Goal: Transaction & Acquisition: Purchase product/service

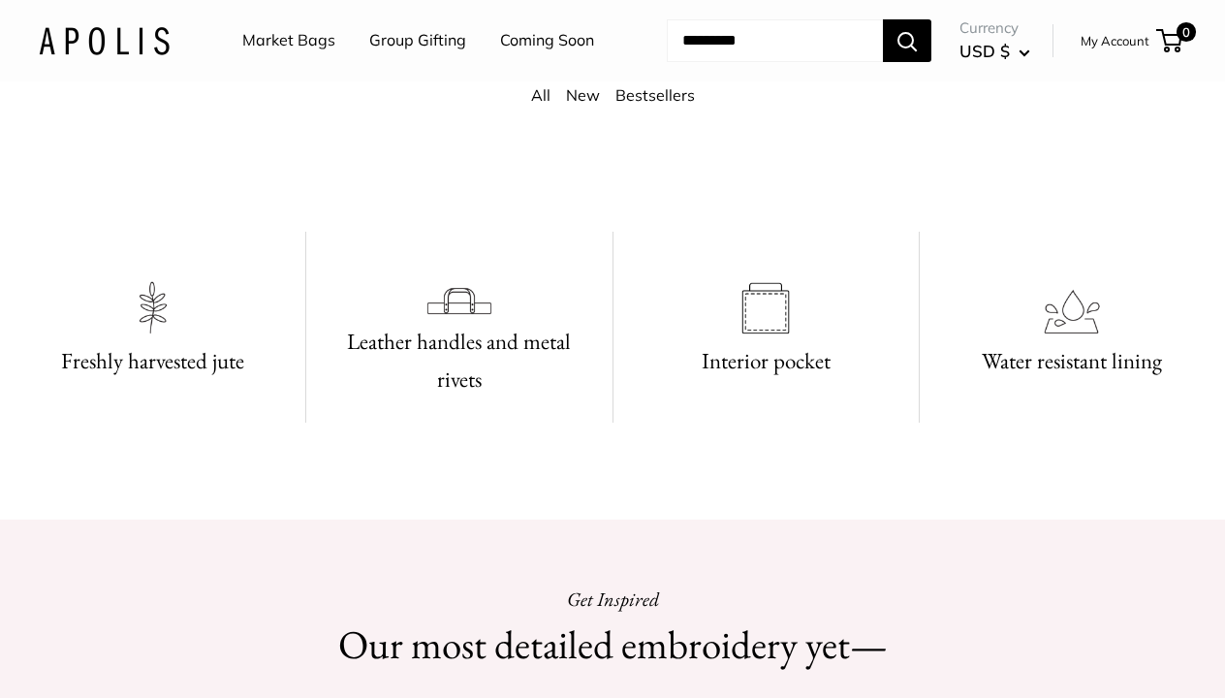
scroll to position [910, 0]
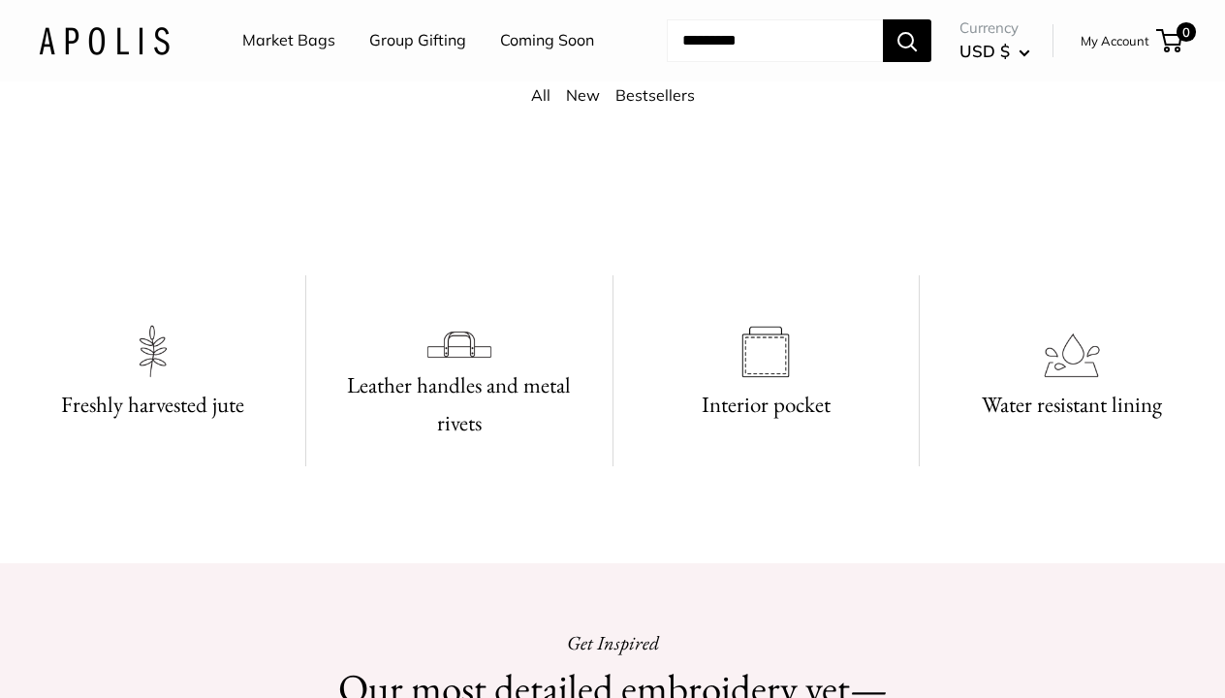
click at [500, 55] on link "Coming Soon" at bounding box center [547, 40] width 94 height 29
click at [297, 43] on link "Market Bags" at bounding box center [288, 40] width 93 height 29
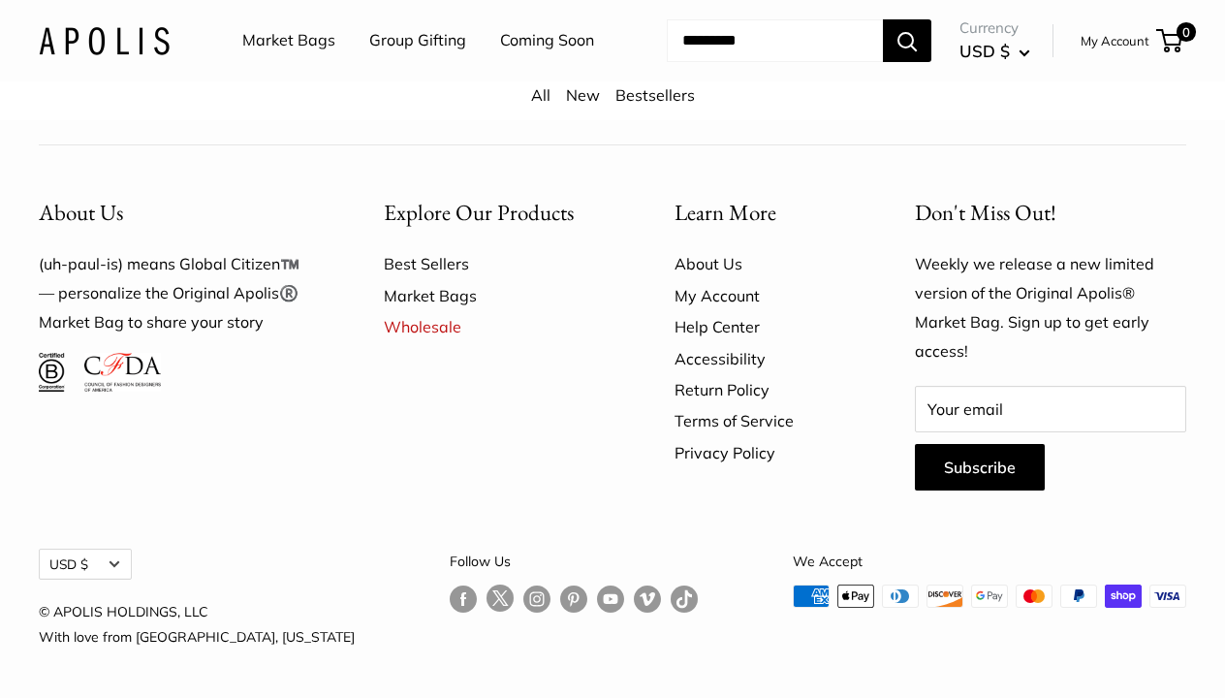
scroll to position [4922, 0]
click at [457, 311] on link "Market Bags" at bounding box center [495, 295] width 223 height 31
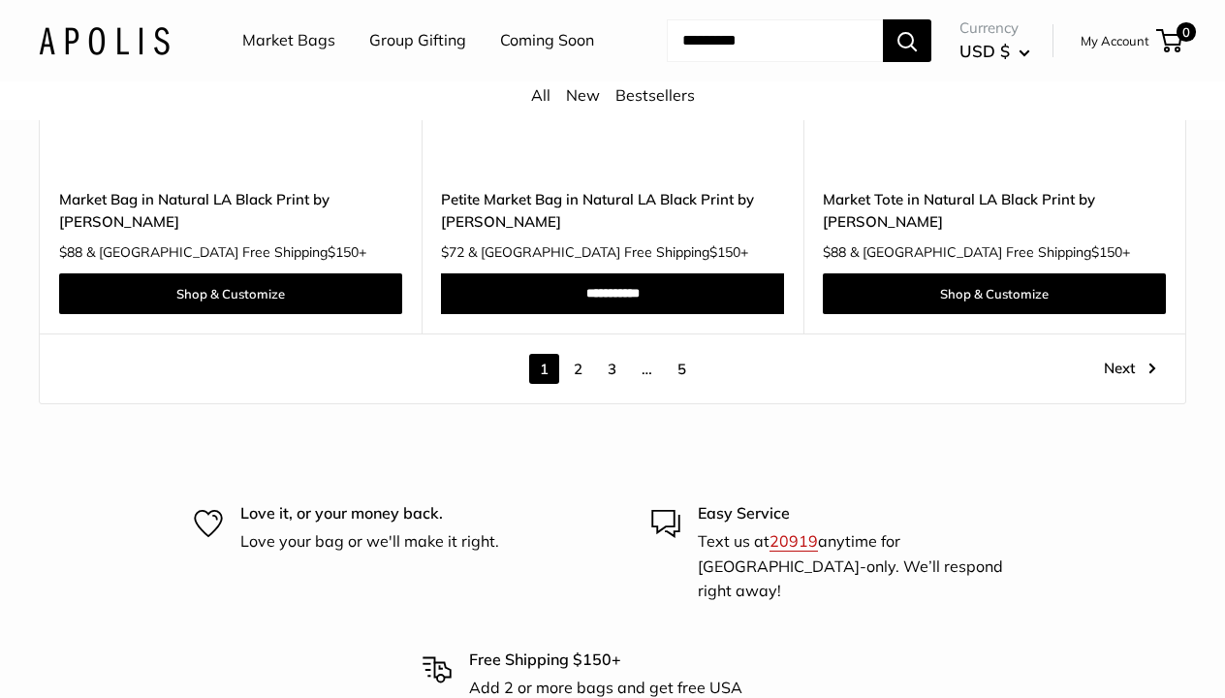
scroll to position [10124, 0]
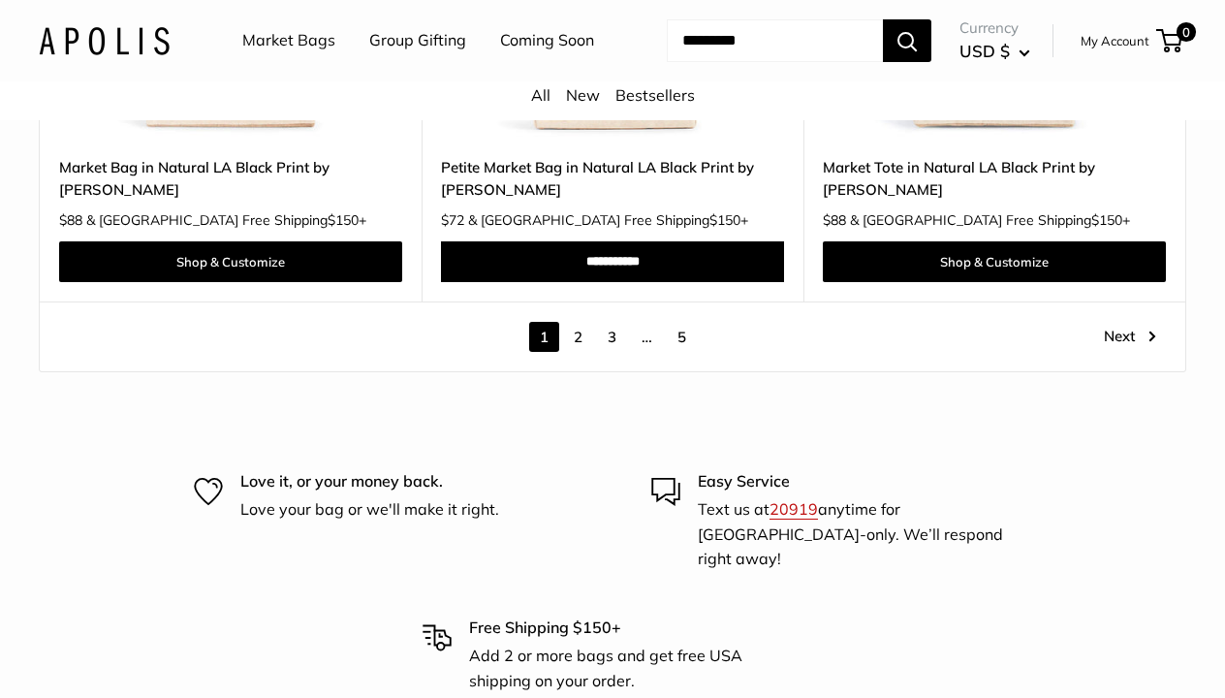
click at [580, 336] on link "2" at bounding box center [578, 337] width 30 height 30
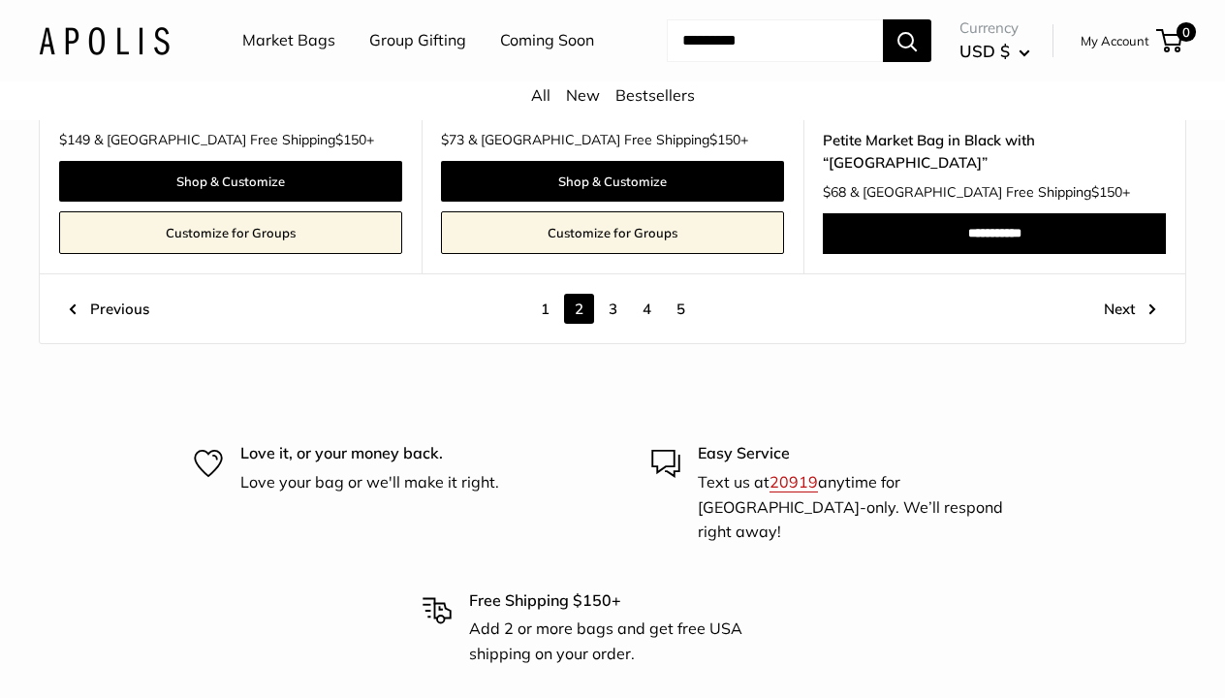
scroll to position [9783, 0]
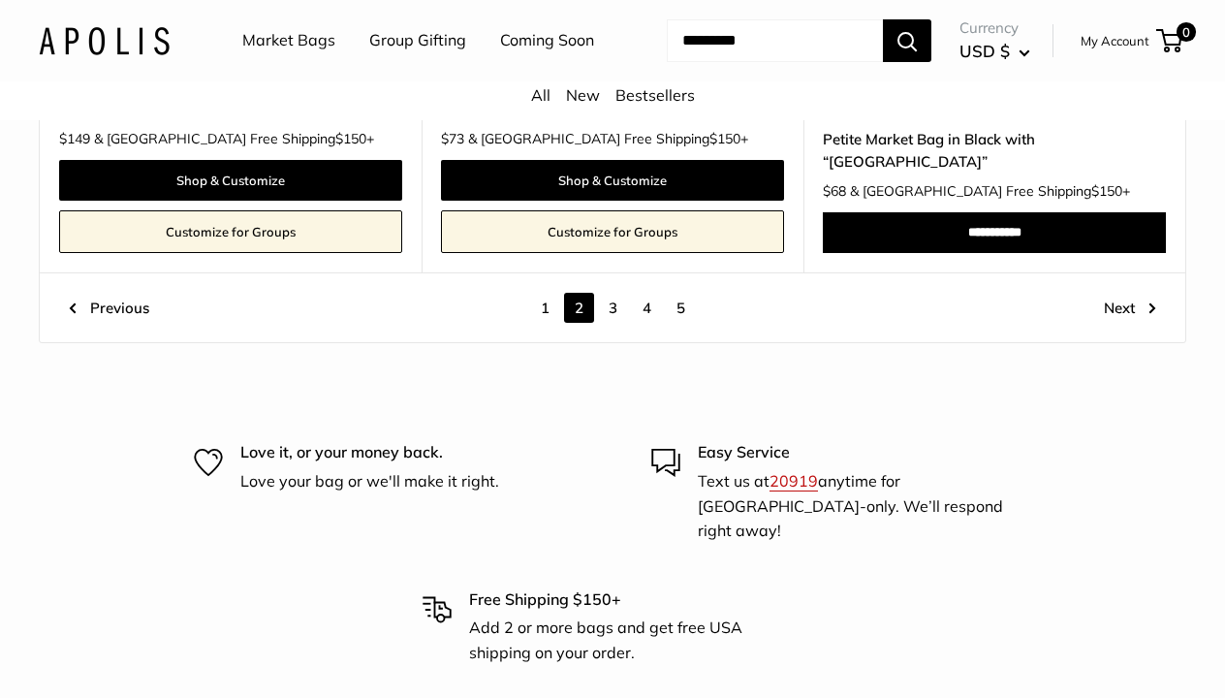
click at [616, 323] on link "3" at bounding box center [613, 308] width 30 height 30
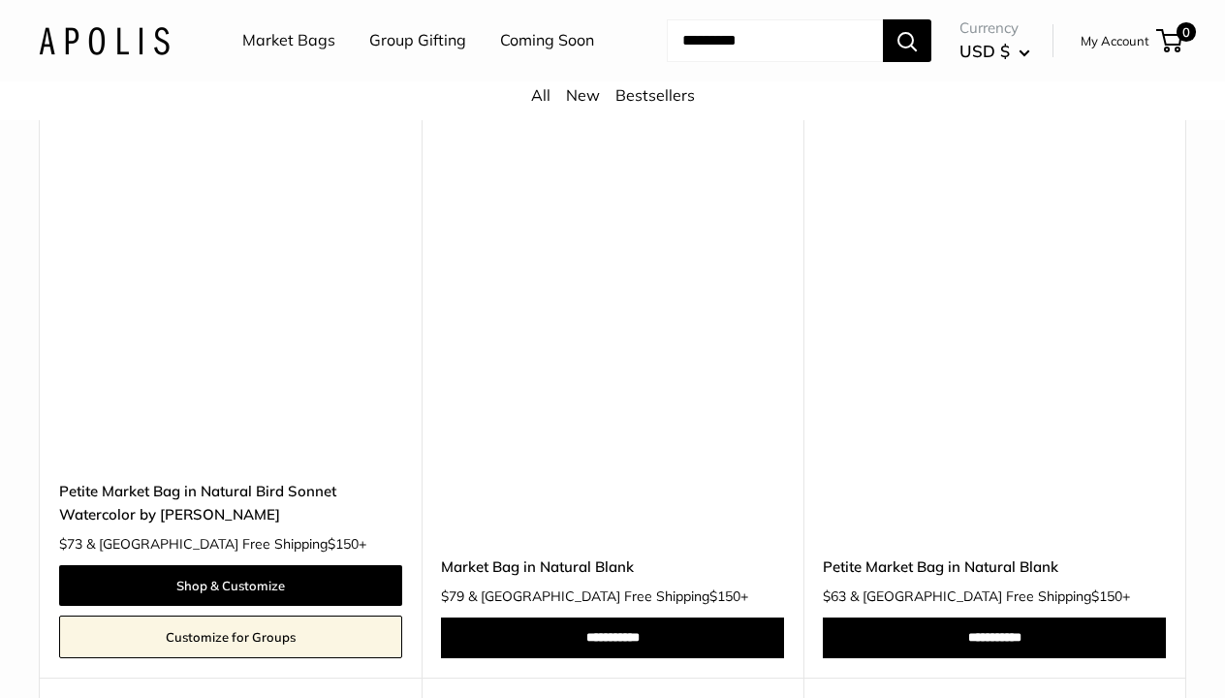
scroll to position [5767, 0]
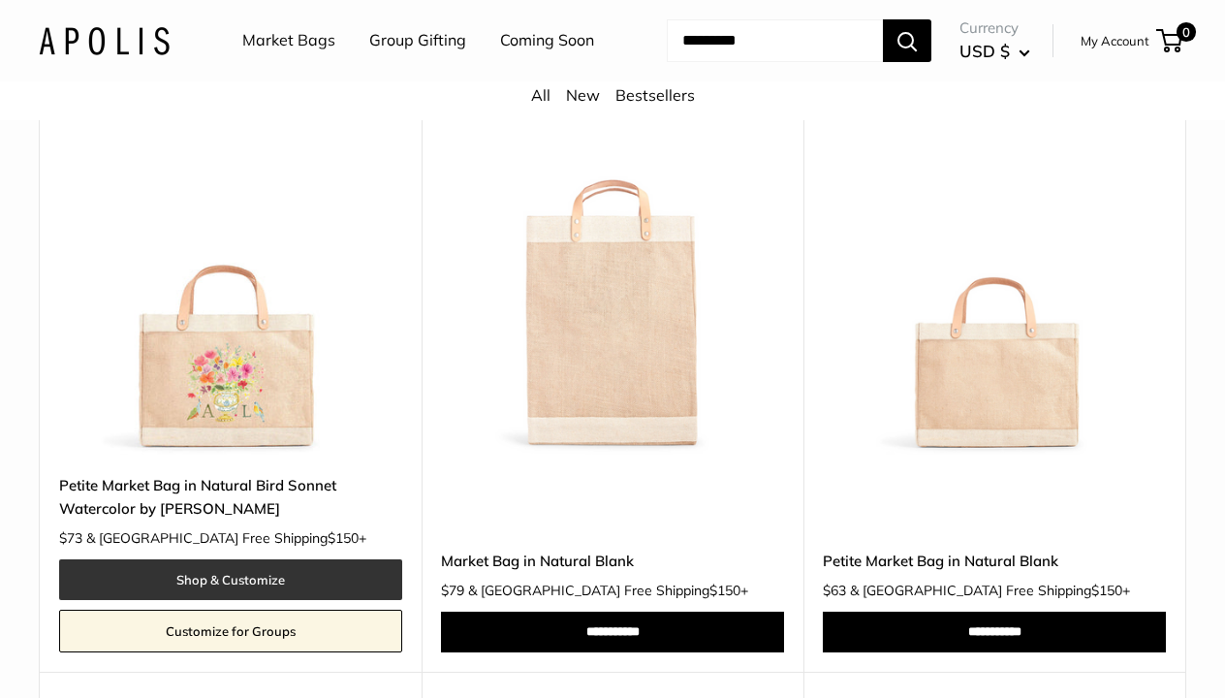
click at [308, 577] on link "Shop & Customize" at bounding box center [230, 579] width 343 height 41
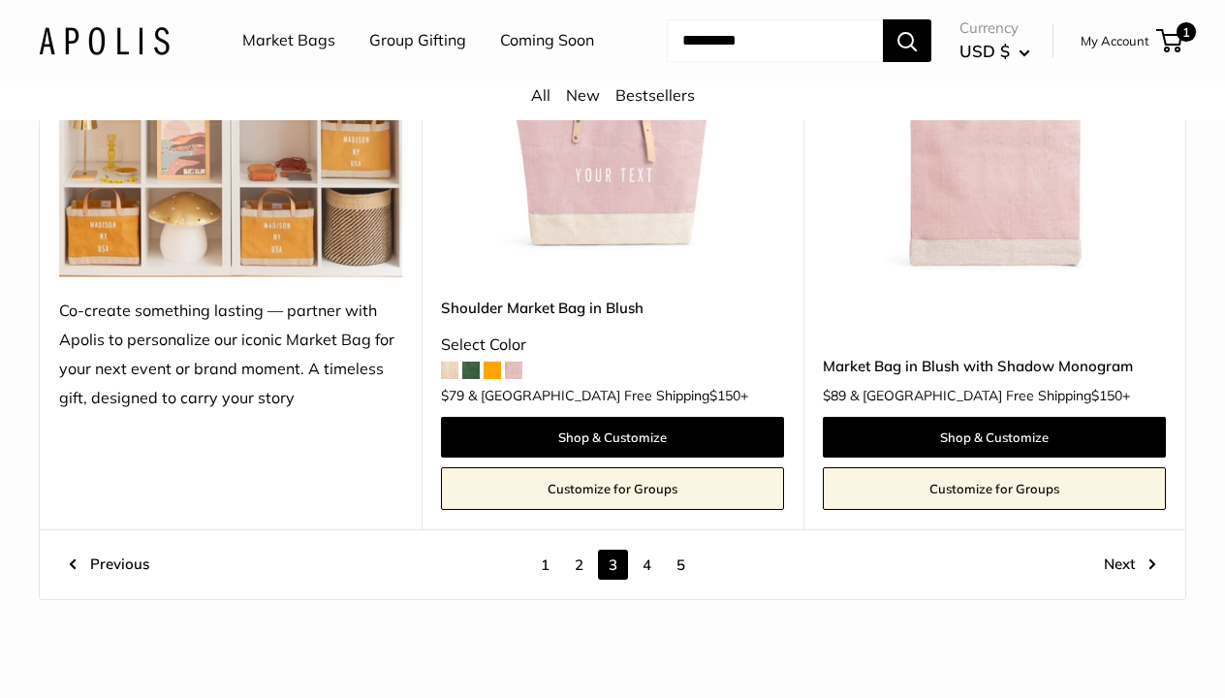
scroll to position [9803, 0]
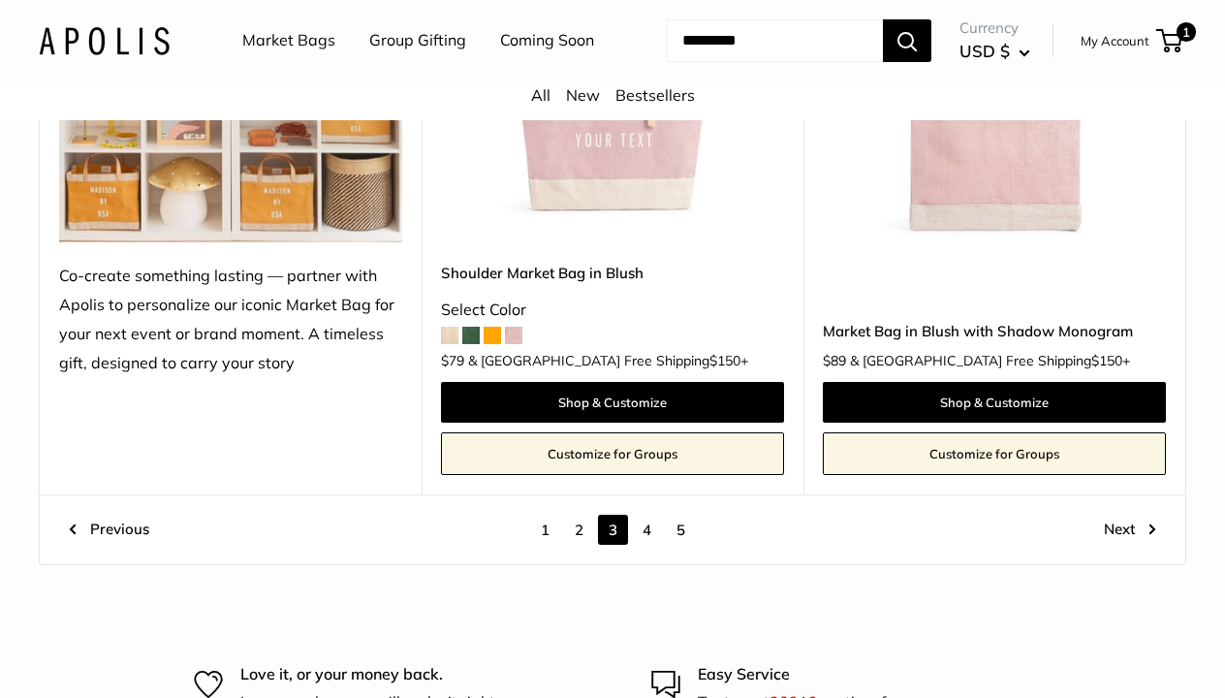
click at [648, 515] on link "4" at bounding box center [647, 530] width 30 height 30
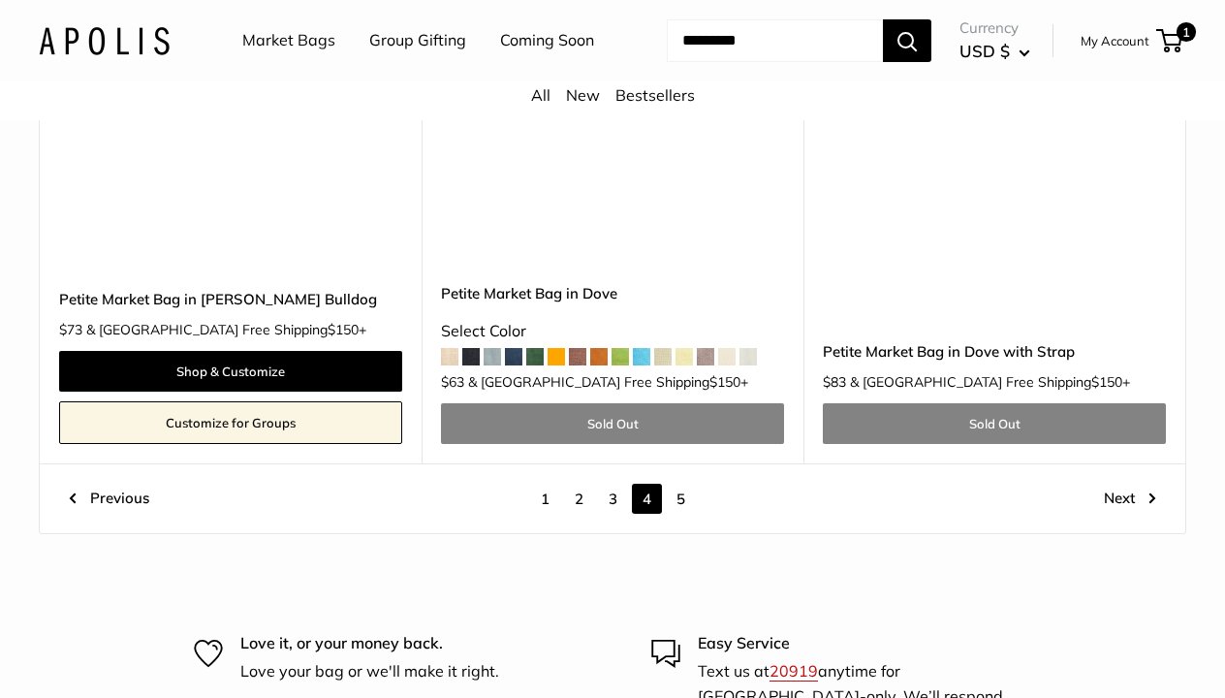
scroll to position [9819, 0]
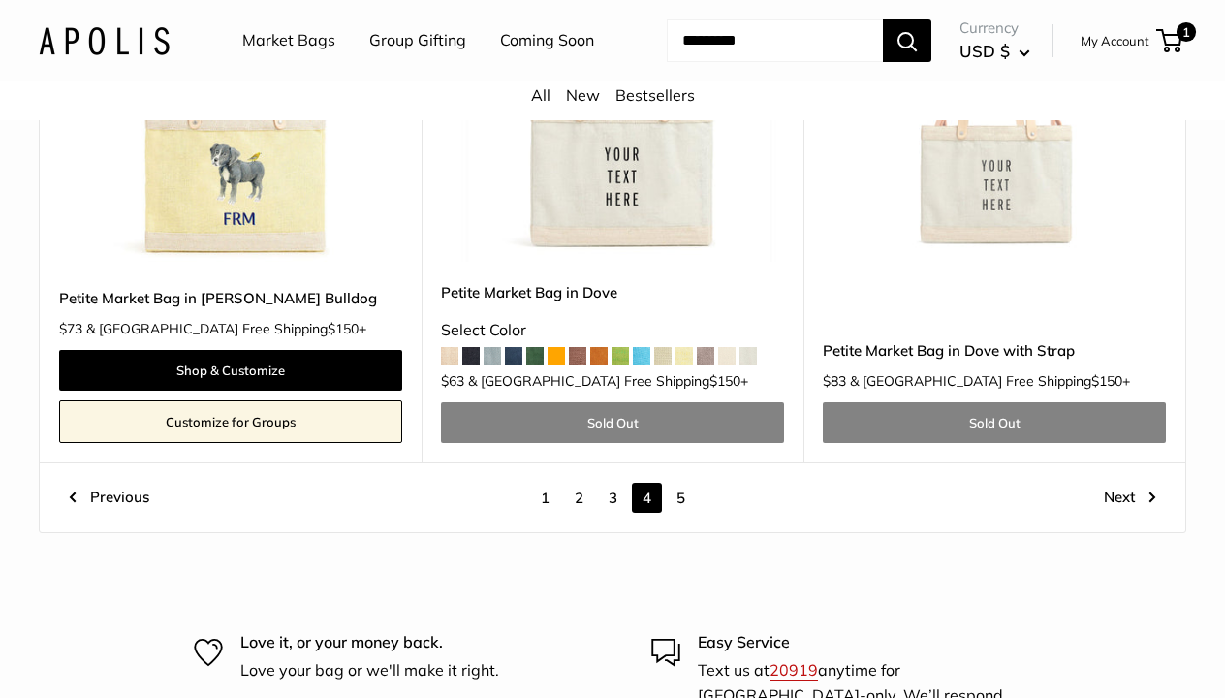
click at [677, 483] on link "5" at bounding box center [681, 498] width 30 height 30
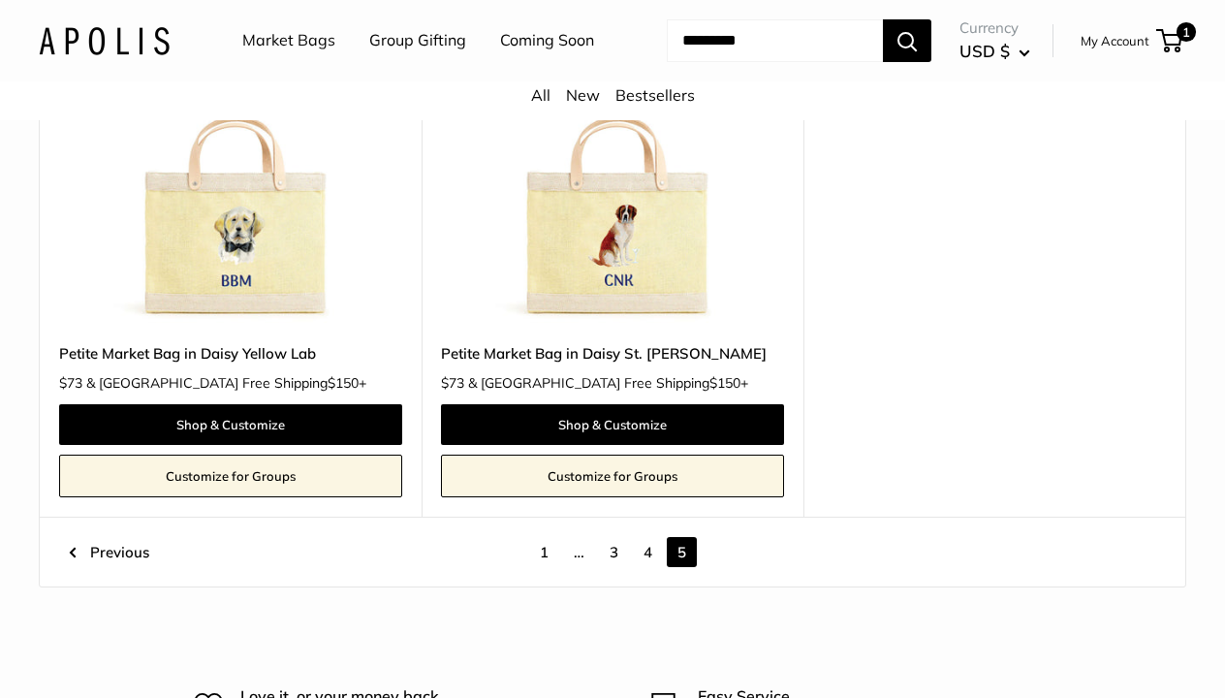
scroll to position [414, 0]
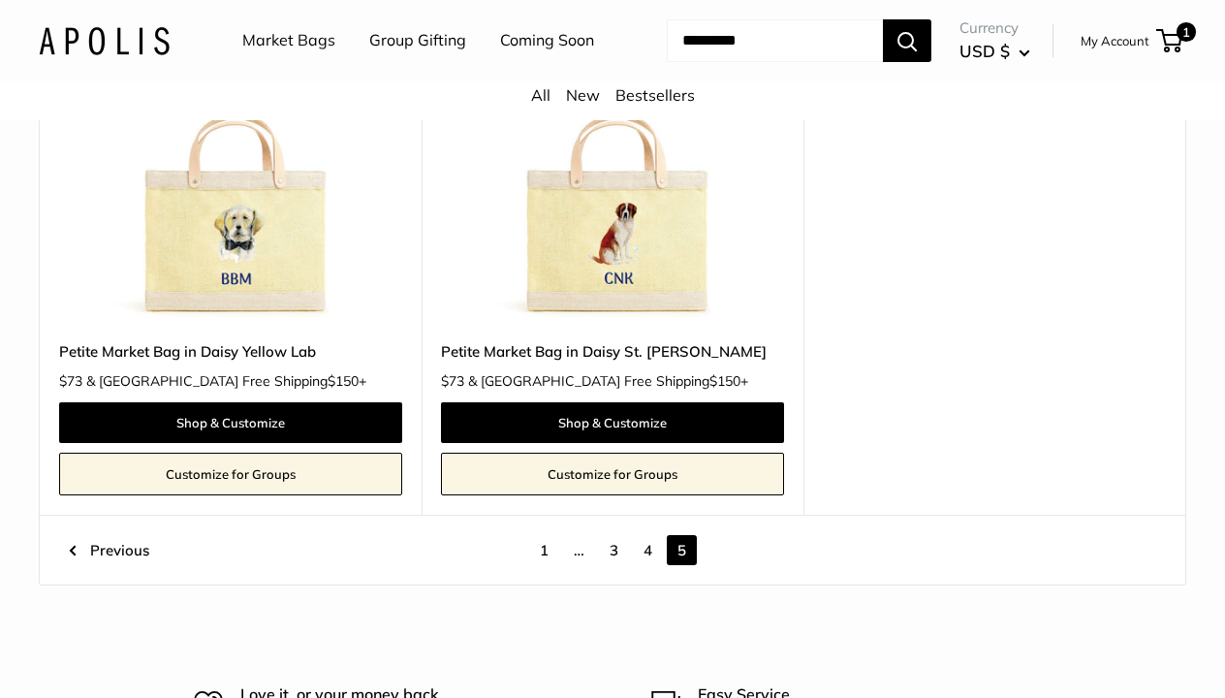
click at [648, 565] on link "4" at bounding box center [648, 550] width 30 height 30
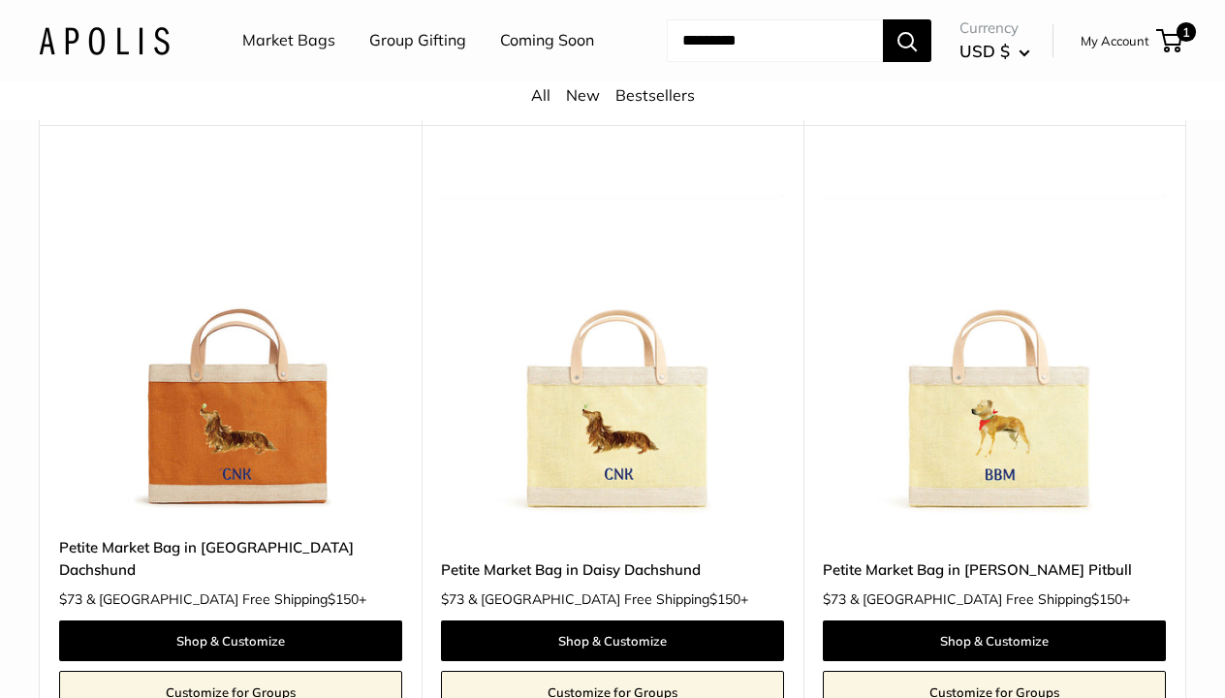
scroll to position [8956, 0]
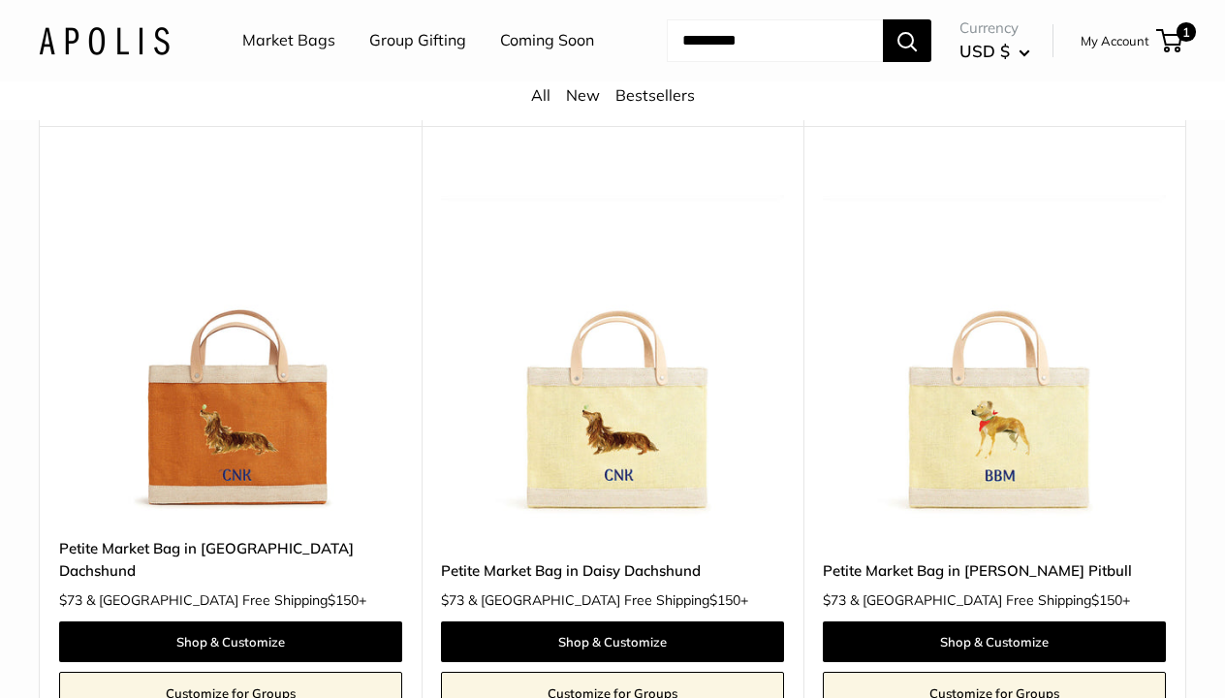
click at [648, 672] on link "Customize for Groups" at bounding box center [612, 693] width 343 height 43
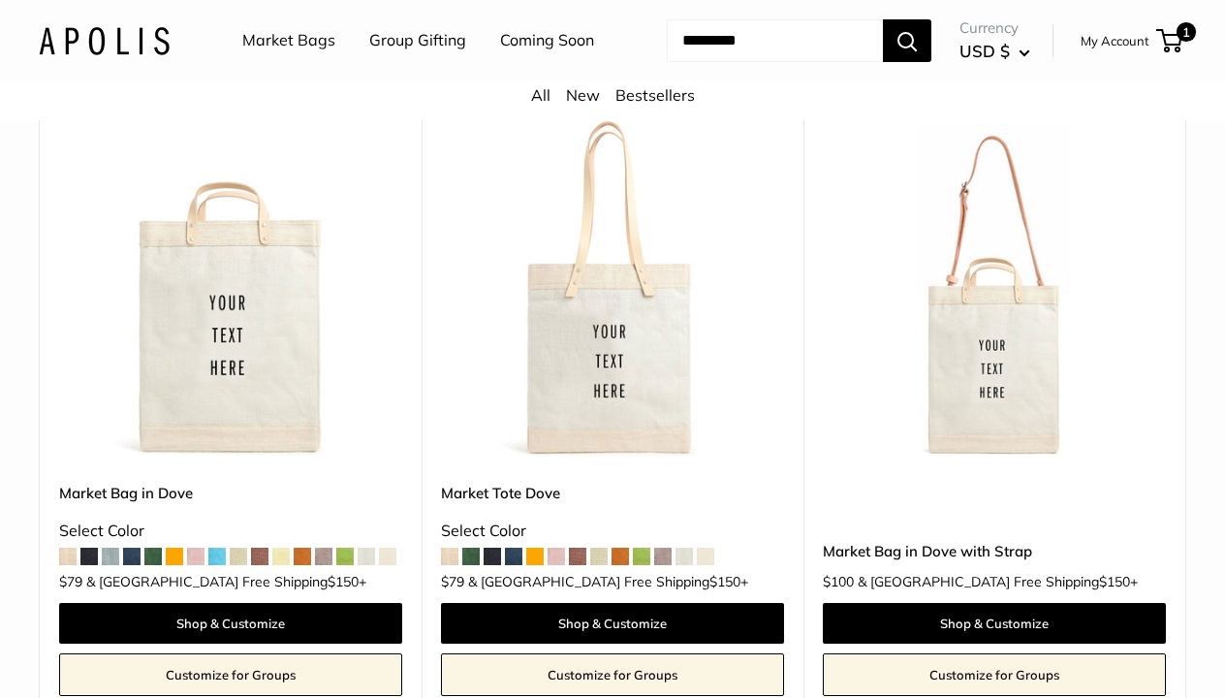
scroll to position [2175, 0]
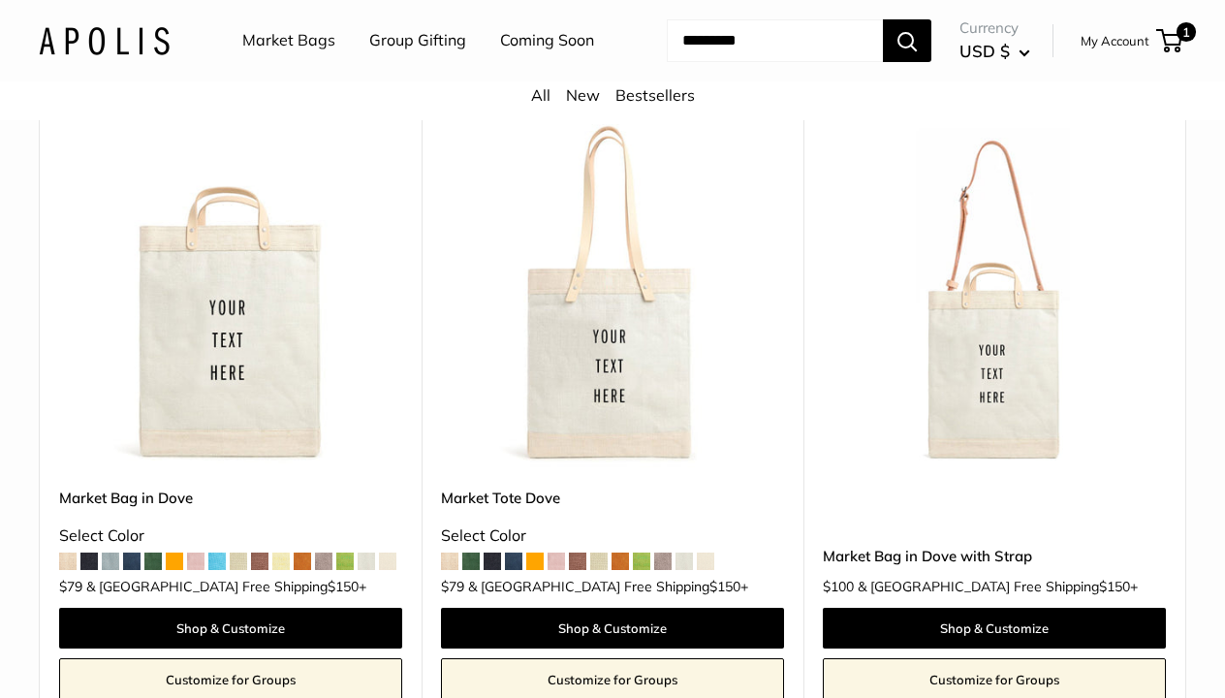
click at [722, 62] on input "Search..." at bounding box center [775, 40] width 216 height 43
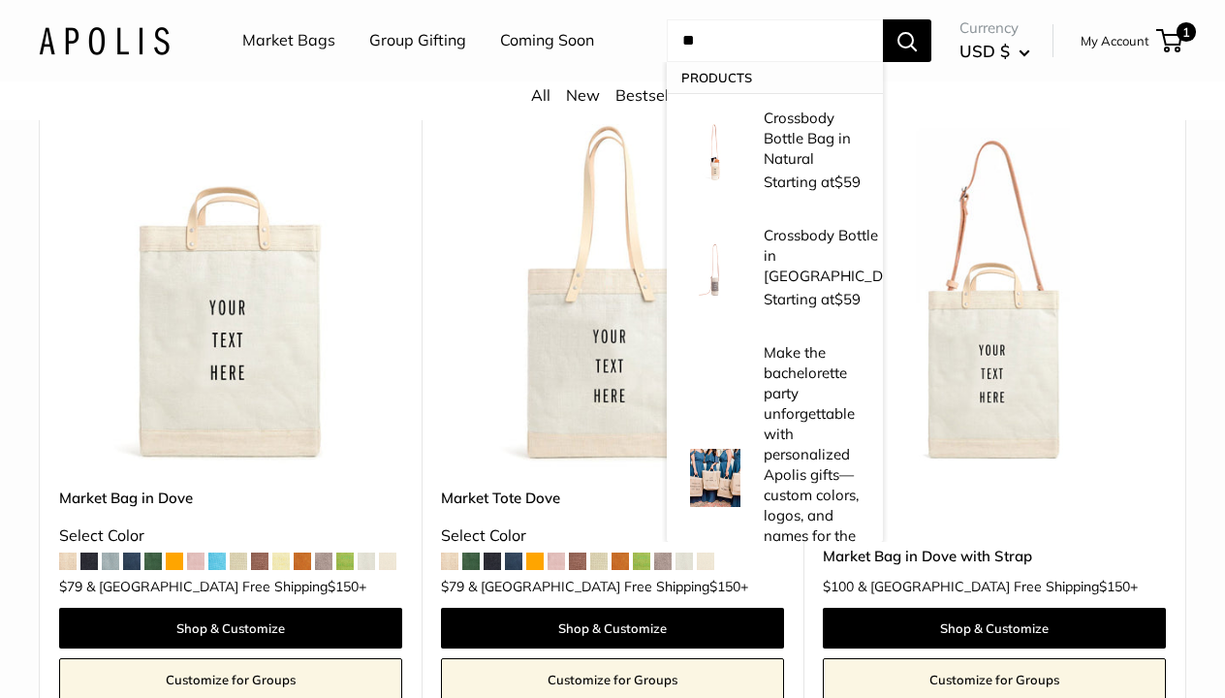
type input "*"
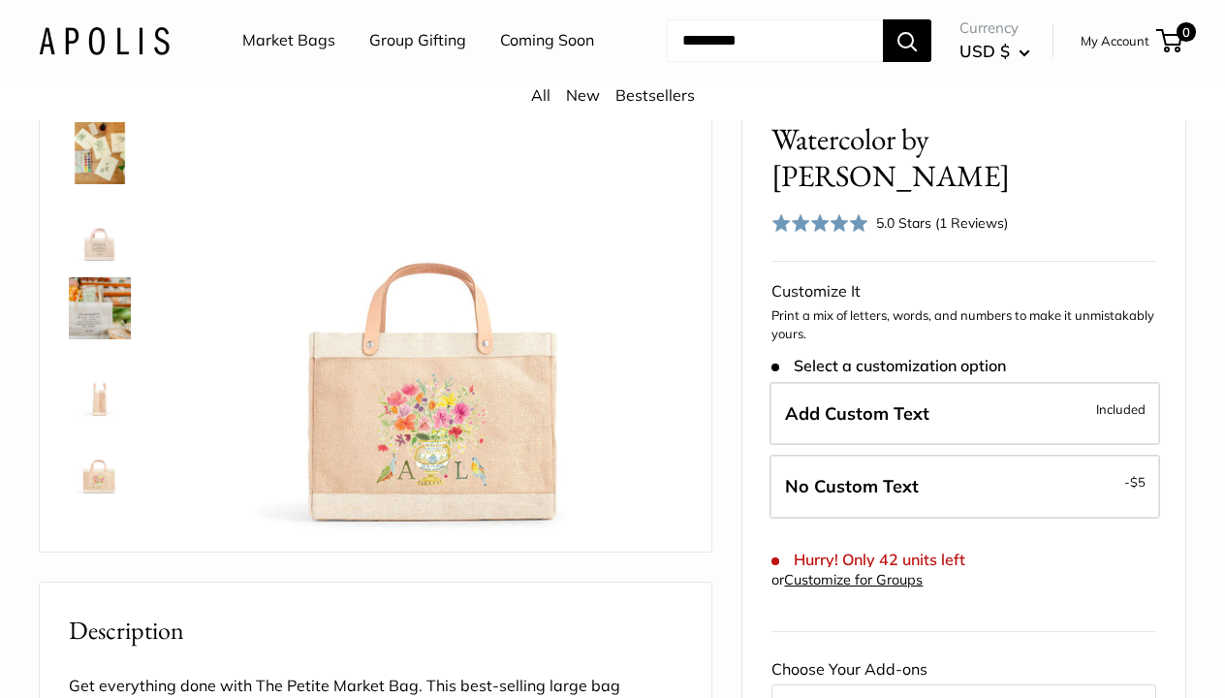
scroll to position [182, 0]
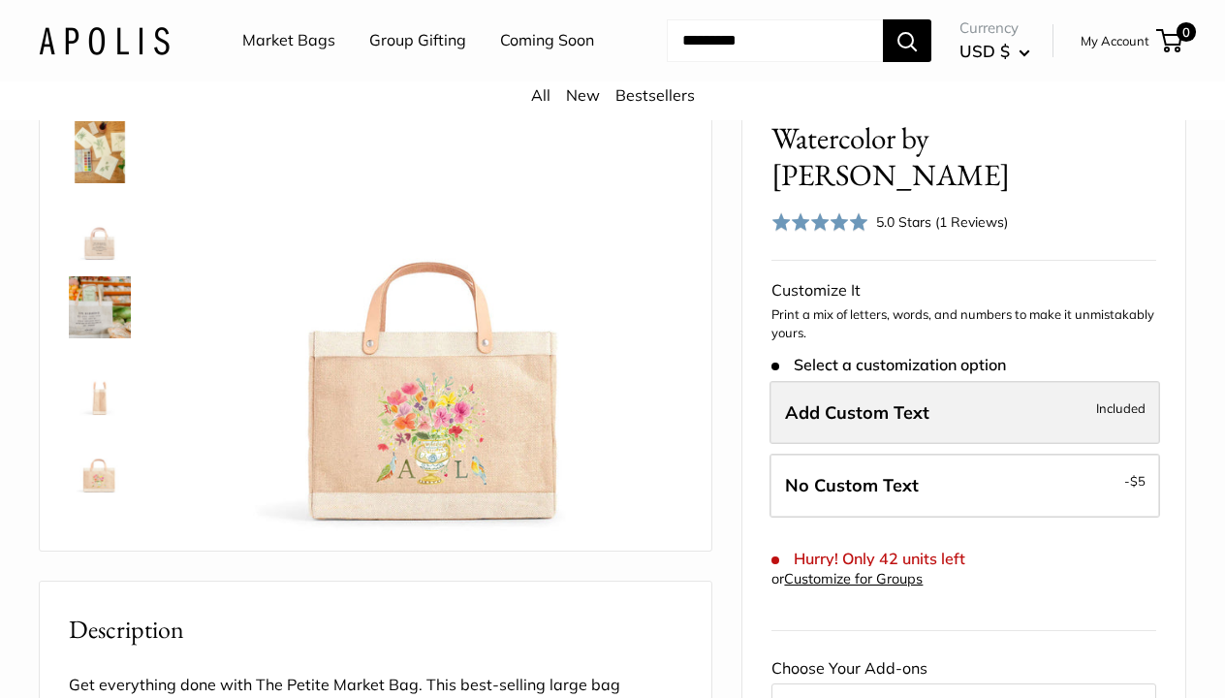
click at [1045, 445] on label "Add Custom Text Included" at bounding box center [964, 413] width 391 height 64
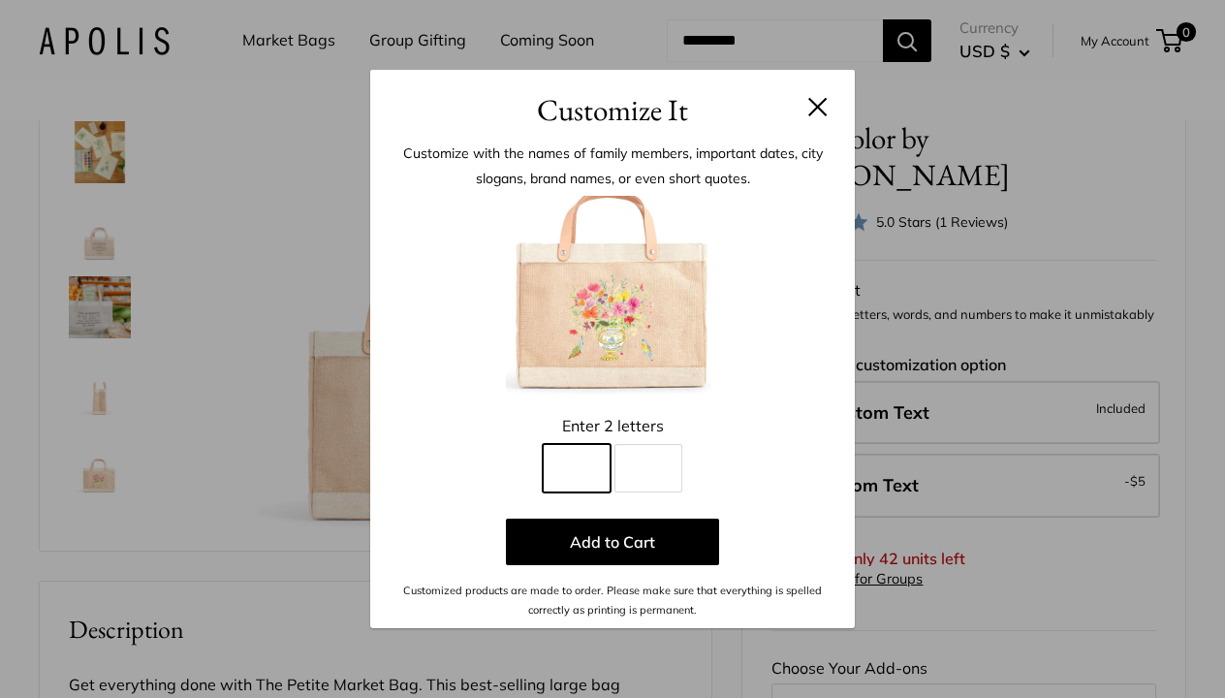
click at [579, 461] on input "Line 1" at bounding box center [577, 468] width 68 height 48
type input "*"
click at [653, 461] on input "Line 2" at bounding box center [648, 468] width 68 height 48
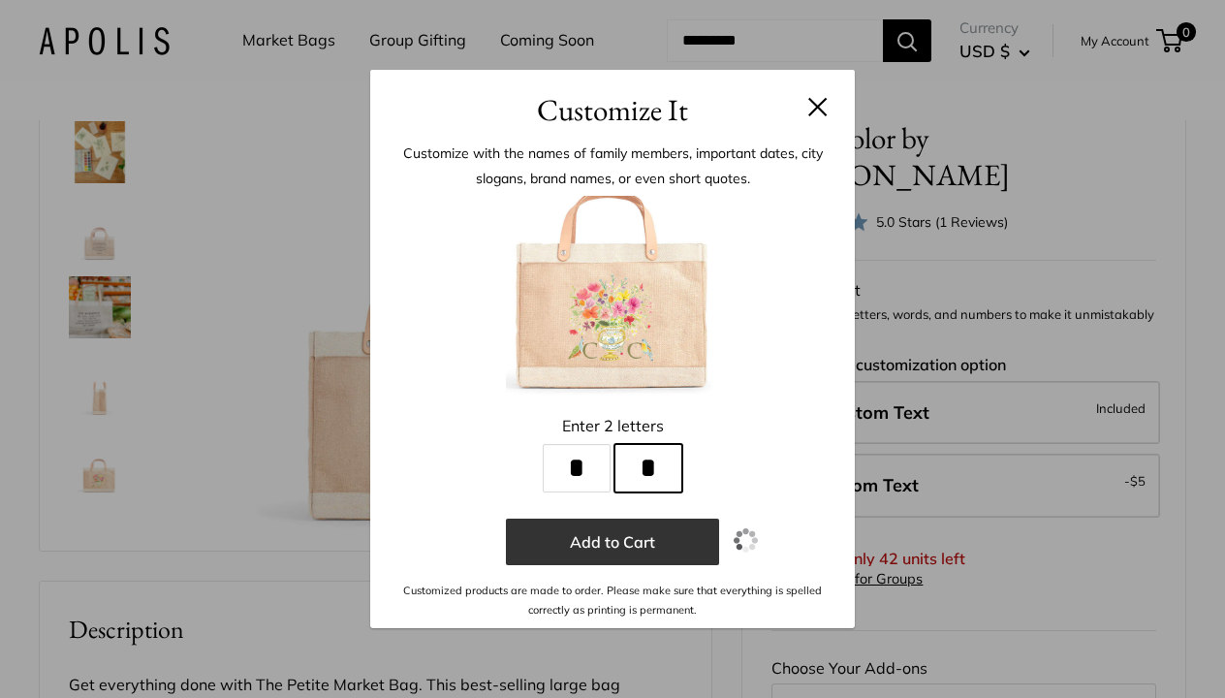
type input "*"
click at [588, 537] on button "Add to Cart" at bounding box center [612, 541] width 213 height 47
